Goal: Task Accomplishment & Management: Complete application form

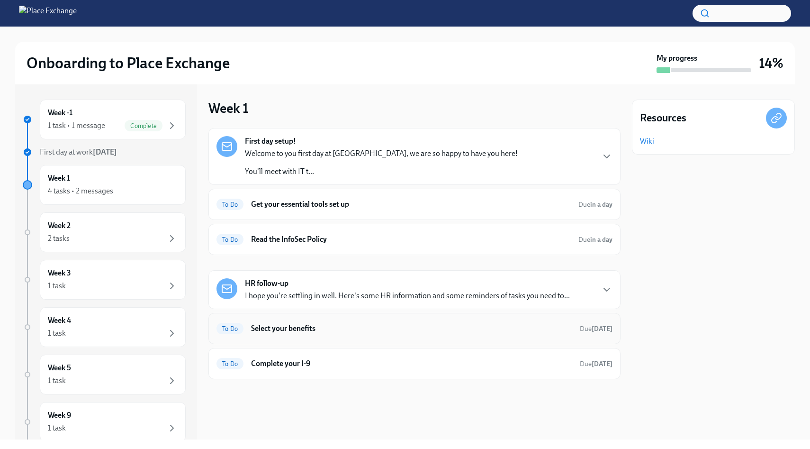
click at [289, 333] on h6 "Select your benefits" at bounding box center [411, 328] width 321 height 10
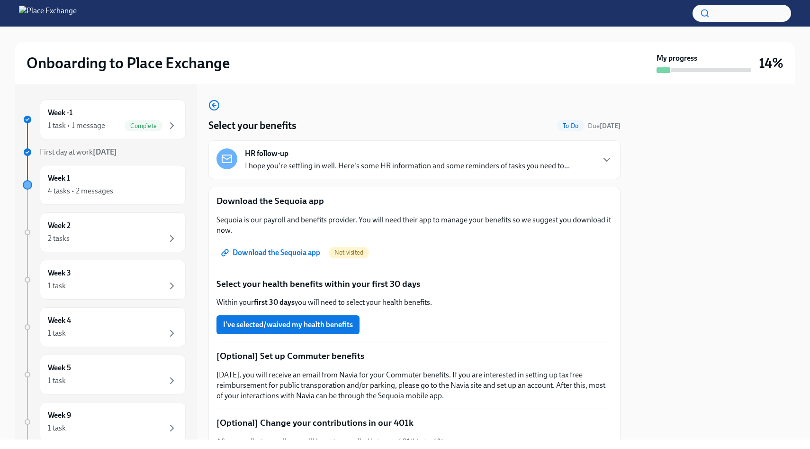
click at [246, 254] on span "Download the Sequoia app" at bounding box center [271, 252] width 97 height 9
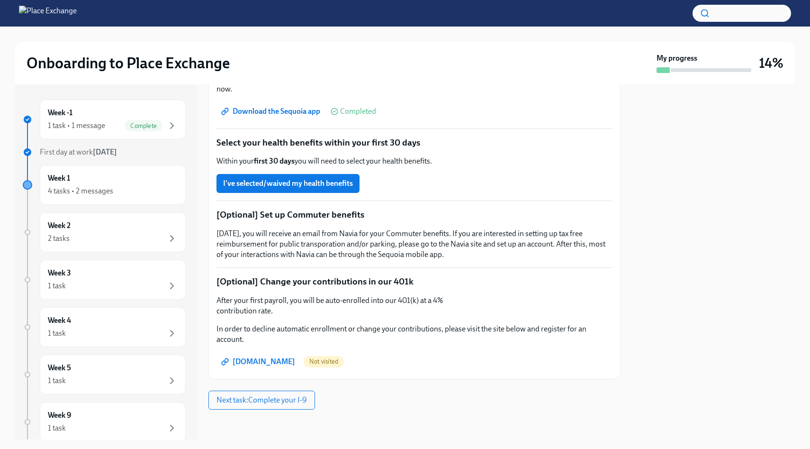
scroll to position [142, 0]
click at [90, 183] on div "Week 1 4 tasks • 2 messages" at bounding box center [113, 185] width 130 height 24
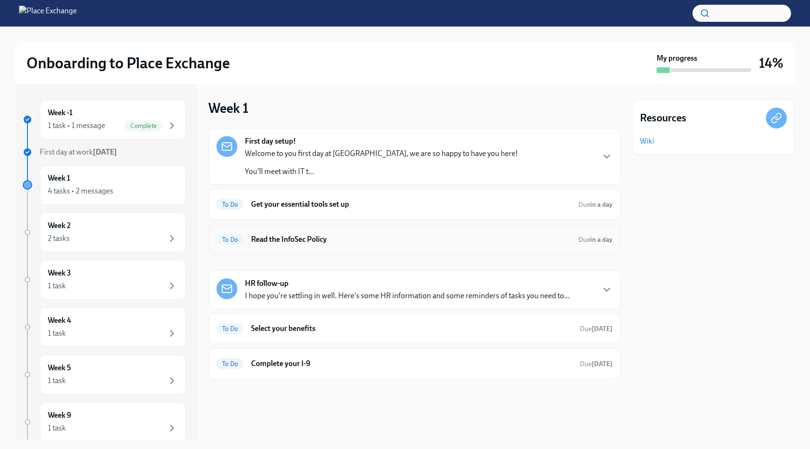
click at [277, 234] on div "To Do Read the InfoSec Policy Due in a day" at bounding box center [415, 239] width 396 height 15
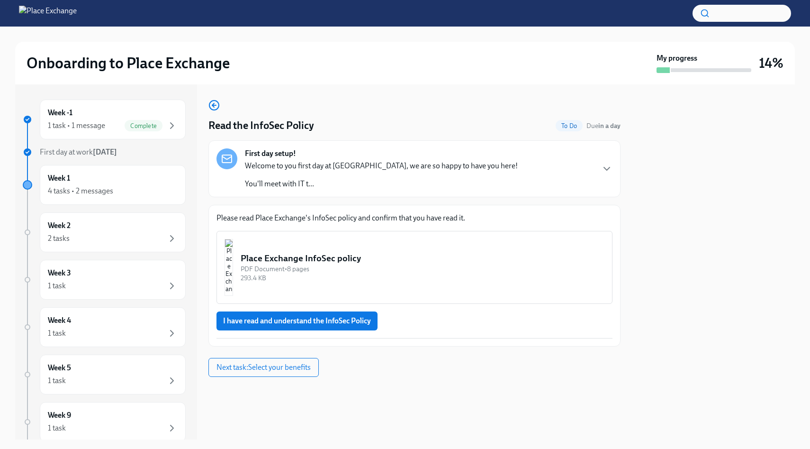
click at [233, 259] on img "button" at bounding box center [229, 267] width 9 height 57
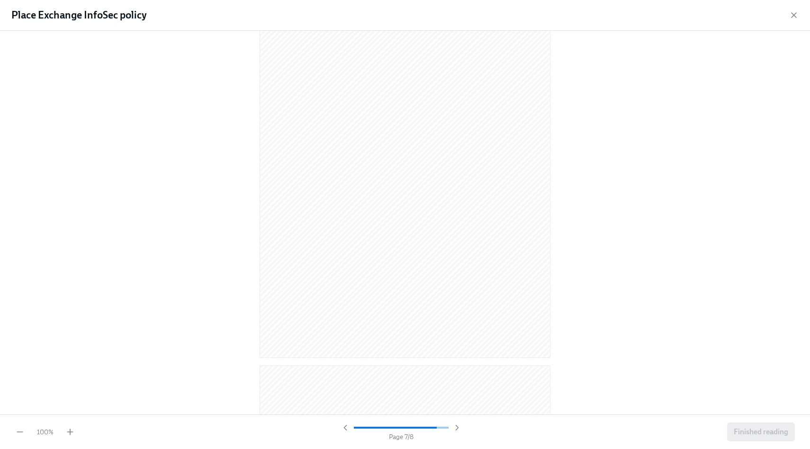
scroll to position [2695, 0]
click at [752, 439] on button "Finished reading" at bounding box center [761, 431] width 68 height 19
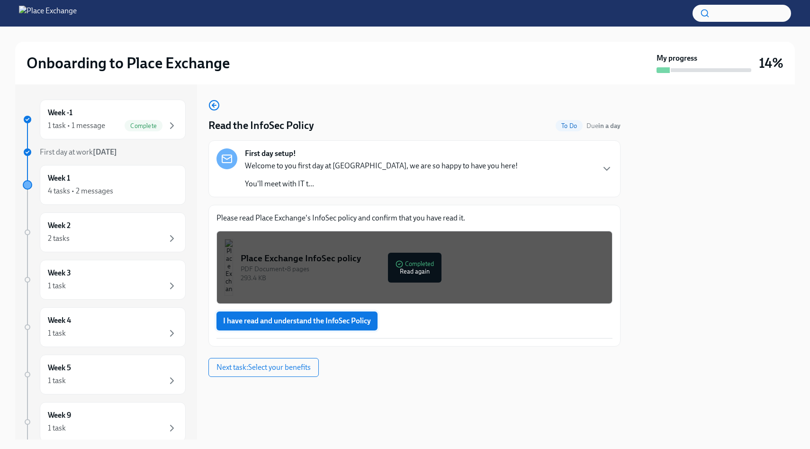
click at [353, 319] on span "I have read and understand the InfoSec Policy" at bounding box center [297, 320] width 148 height 9
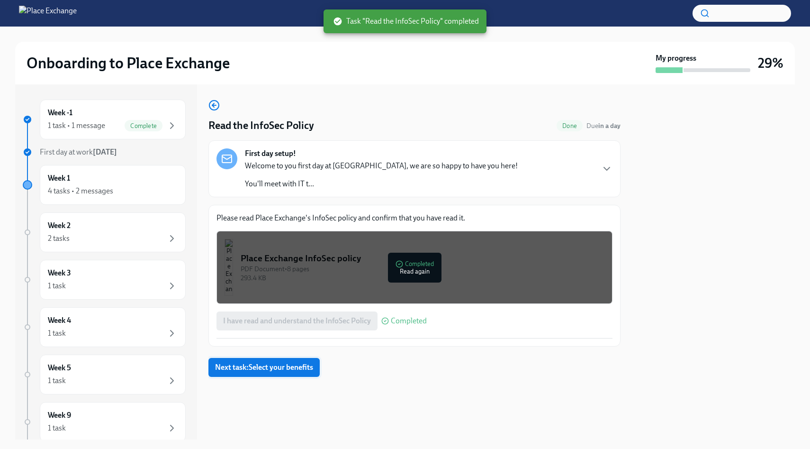
click at [290, 366] on span "Next task : Select your benefits" at bounding box center [264, 366] width 98 height 9
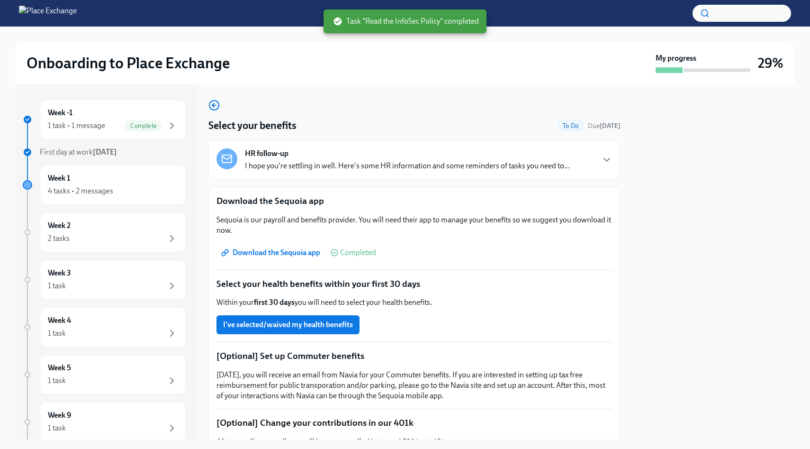
scroll to position [142, 0]
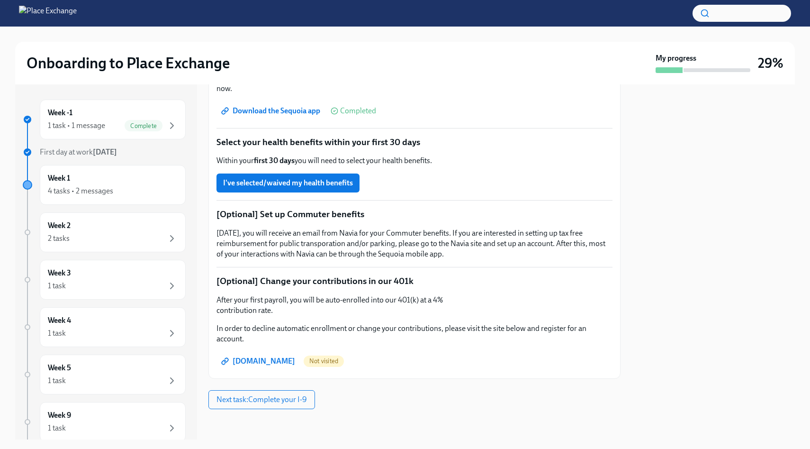
click at [245, 360] on span "[DOMAIN_NAME]" at bounding box center [259, 360] width 72 height 9
click at [140, 226] on div "Week 2 2 tasks" at bounding box center [113, 232] width 130 height 24
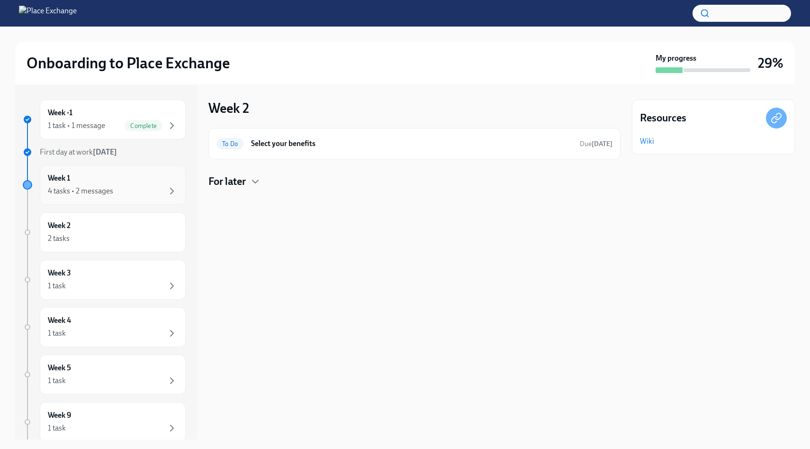
click at [138, 191] on div "4 tasks • 2 messages" at bounding box center [113, 190] width 130 height 11
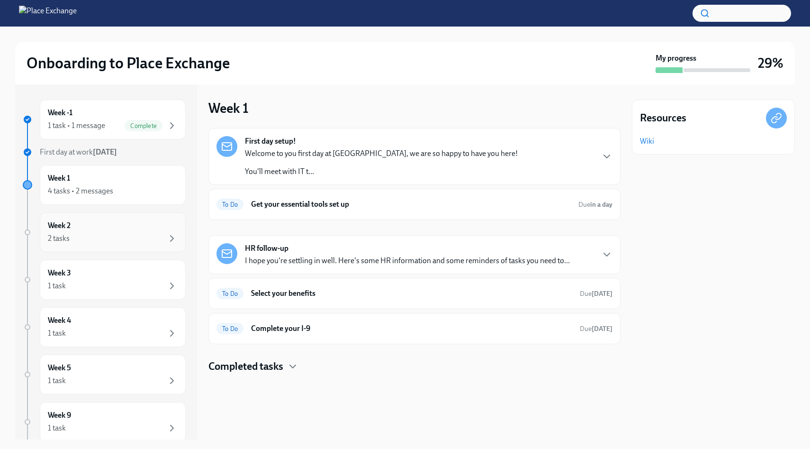
click at [138, 231] on div "Week 2 2 tasks" at bounding box center [113, 232] width 130 height 24
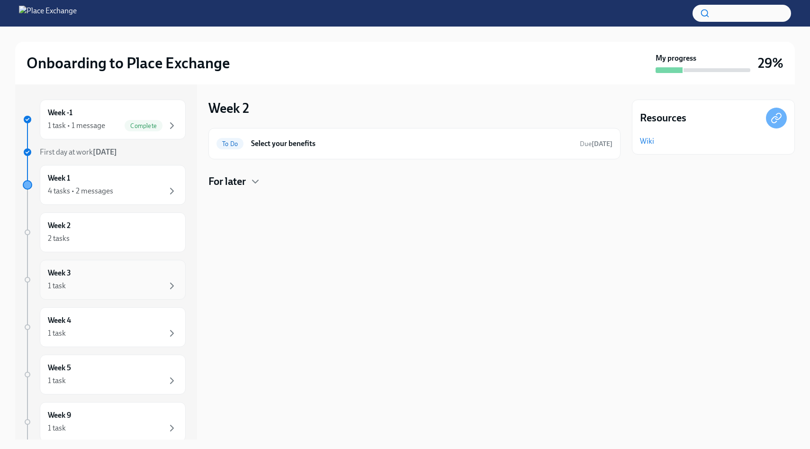
click at [98, 277] on div "Week 3 1 task" at bounding box center [113, 280] width 130 height 24
click at [109, 184] on div "Week 1 4 tasks • 2 messages" at bounding box center [113, 185] width 130 height 24
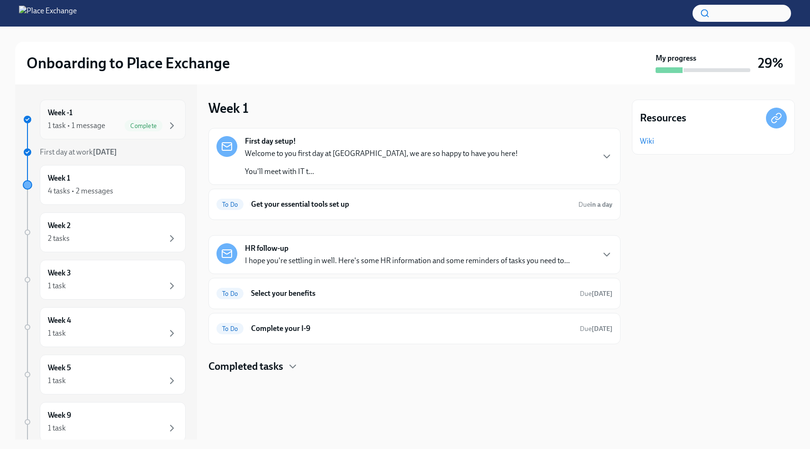
click at [108, 123] on div "1 task • 1 message Complete" at bounding box center [113, 125] width 130 height 11
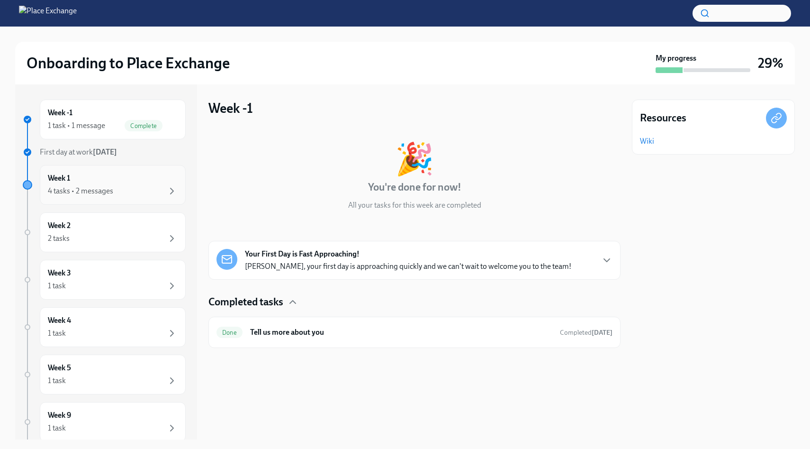
click at [106, 181] on div "Week 1 4 tasks • 2 messages" at bounding box center [113, 185] width 130 height 24
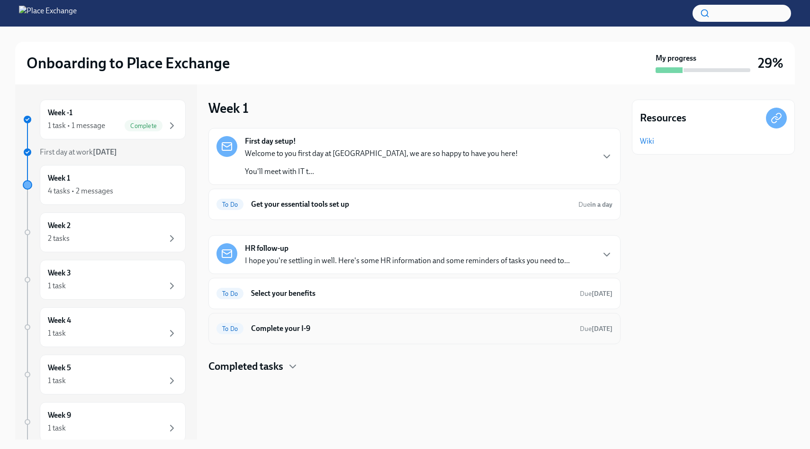
click at [291, 326] on h6 "Complete your I-9" at bounding box center [411, 328] width 321 height 10
